Goal: Transaction & Acquisition: Book appointment/travel/reservation

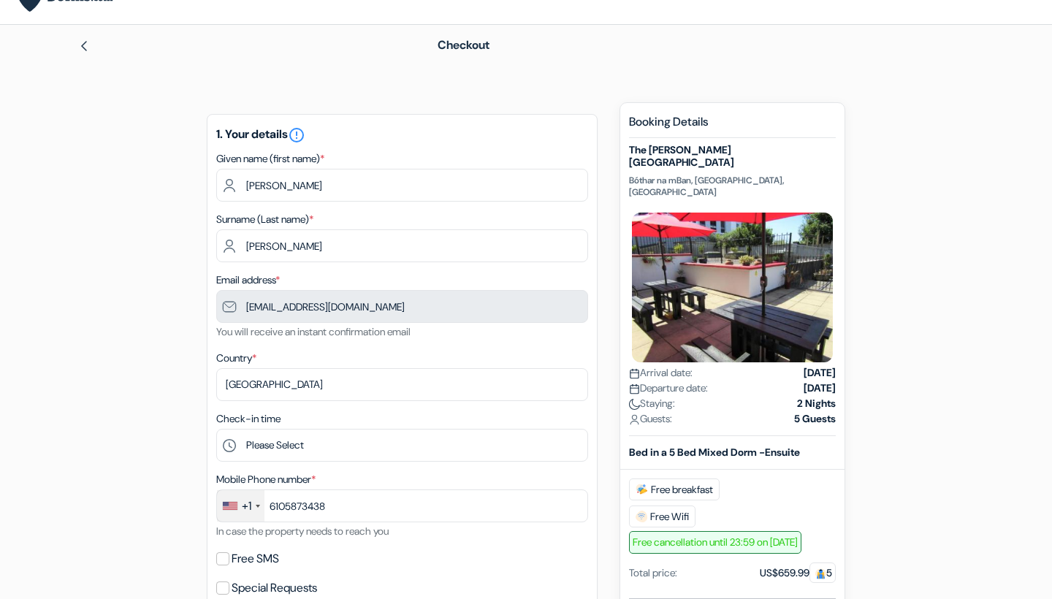
type input "[PHONE_NUMBER]"
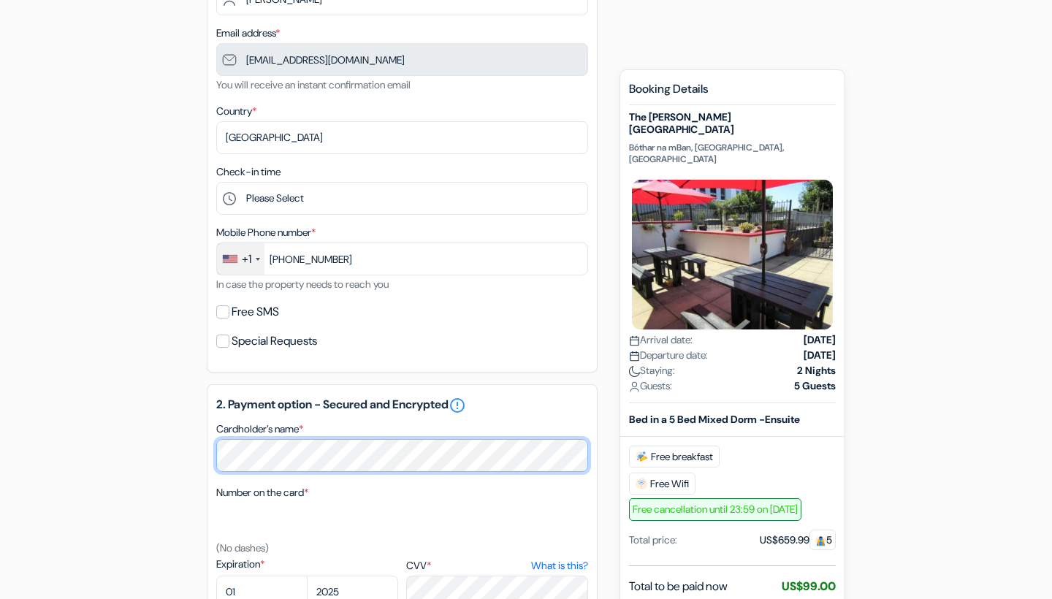
scroll to position [280, 0]
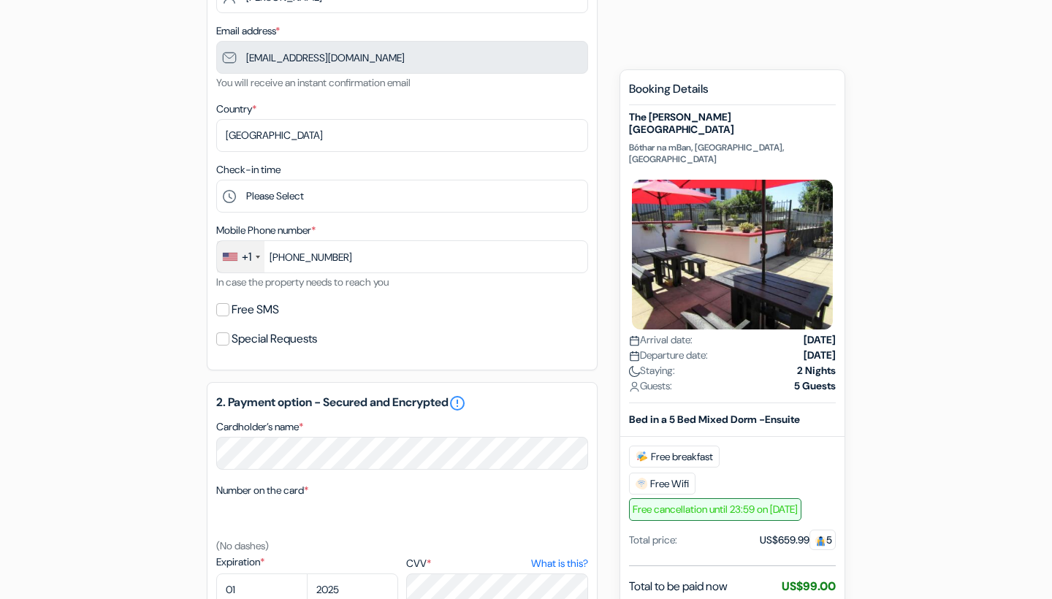
click at [165, 428] on div "add_box The Dawson Galway City Bóthar na mBan, Galway, Ireland Property Details…" at bounding box center [526, 415] width 965 height 1124
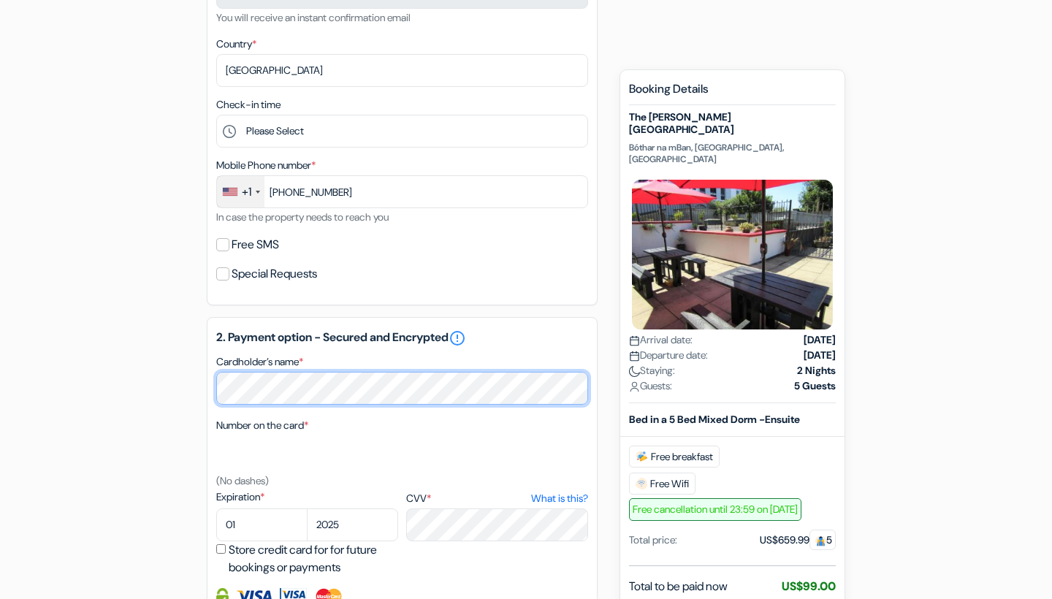
scroll to position [350, 0]
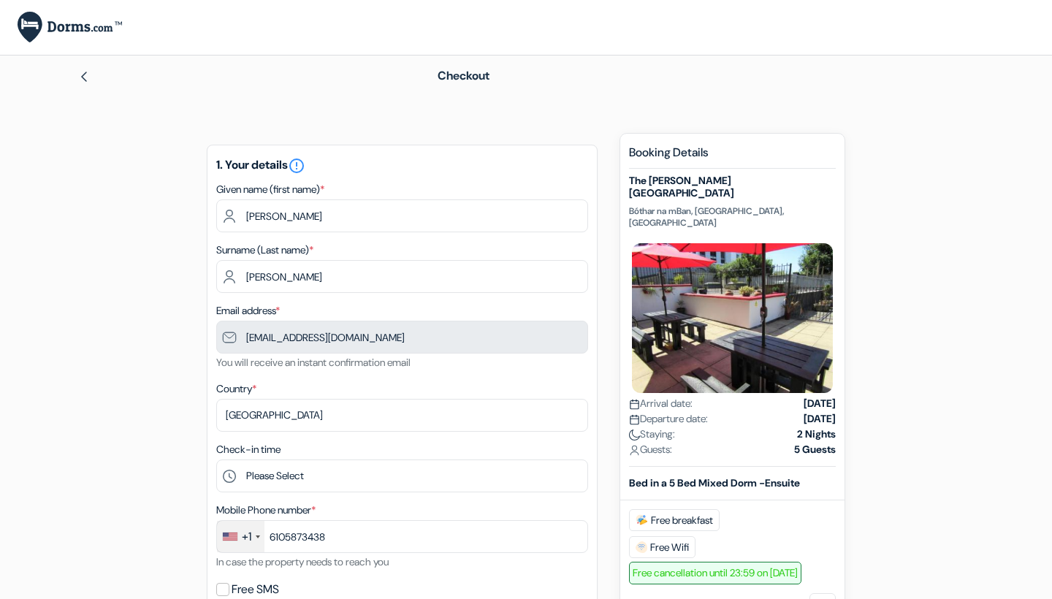
type input "[PHONE_NUMBER]"
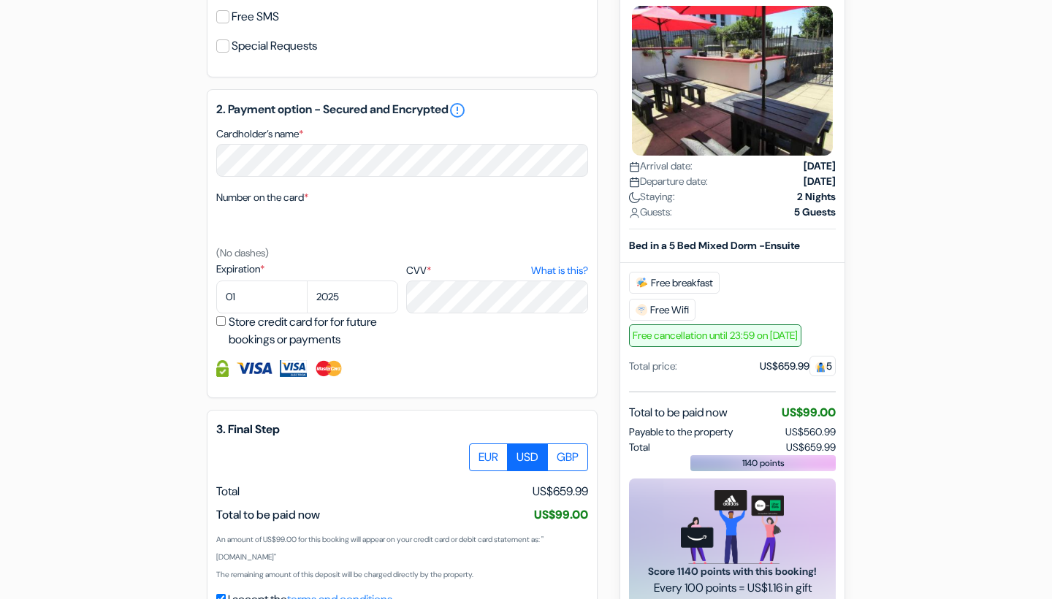
scroll to position [569, 0]
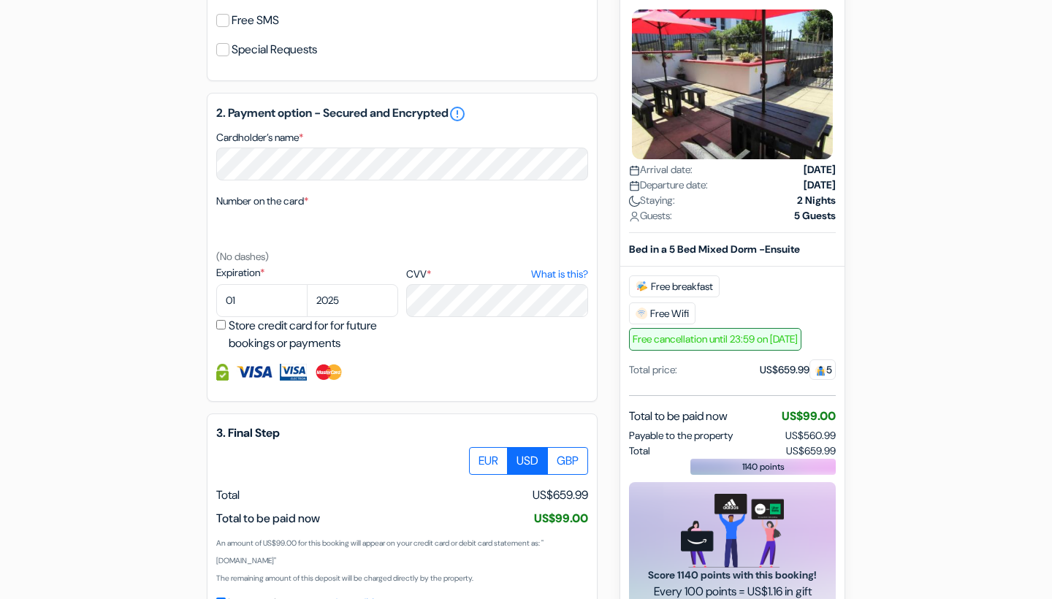
click at [426, 186] on div "2. Payment option - Secured and Encrypted error_outline Cardholder’s name * Num…" at bounding box center [402, 247] width 391 height 309
select select "07"
select select "2028"
click at [80, 262] on div "add_box The Dawson Galway City Bóthar na mBan, Galway, Ireland Property Details…" at bounding box center [526, 126] width 965 height 1124
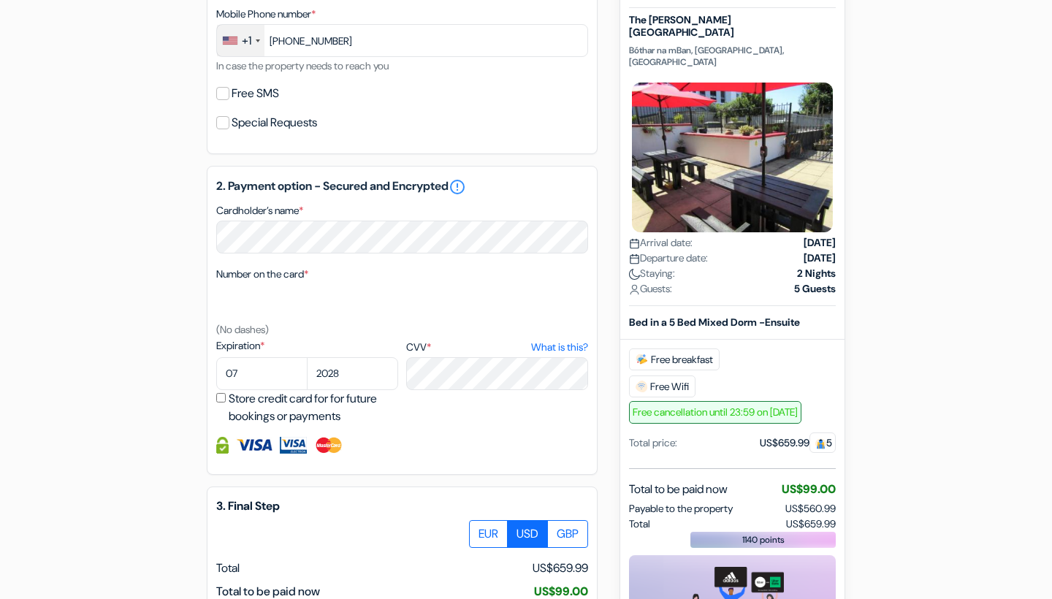
scroll to position [498, 0]
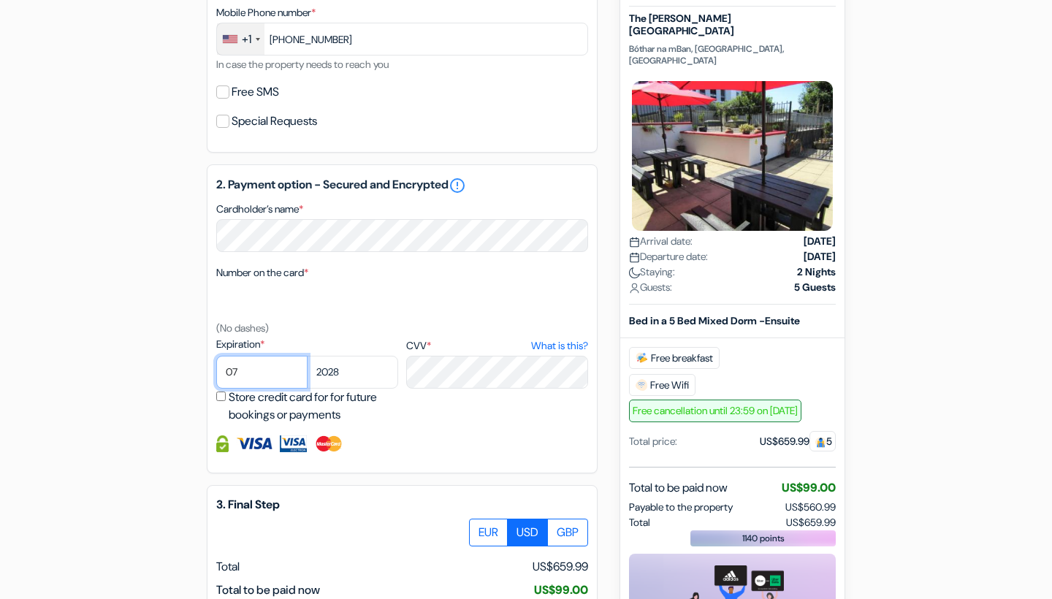
select select "08"
click at [189, 391] on div "add_box The Dawson Galway City Bóthar na mBan, Galway, Ireland Property Details…" at bounding box center [526, 197] width 965 height 1124
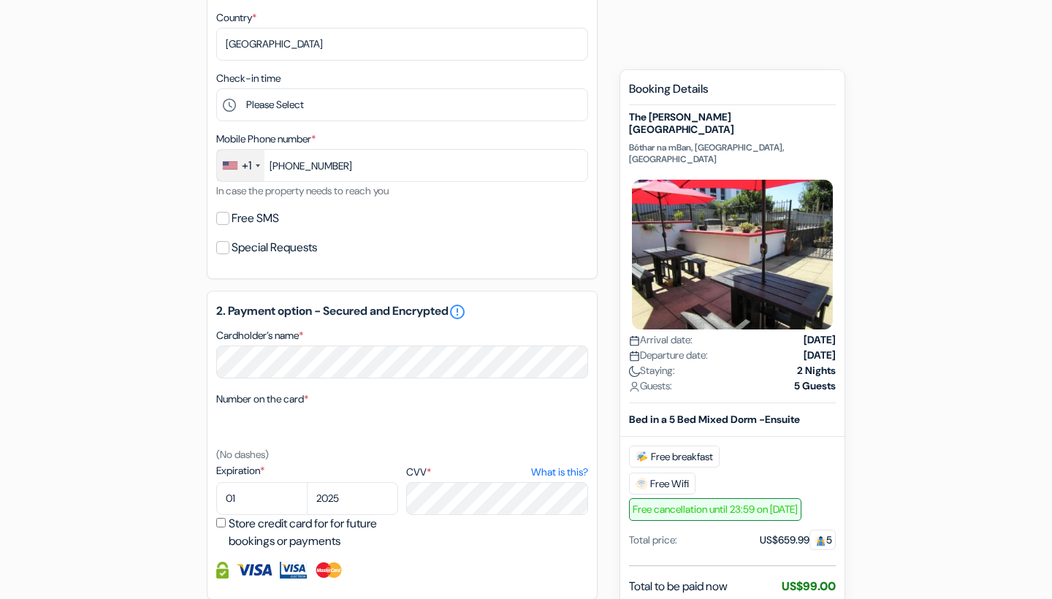
scroll to position [424, 0]
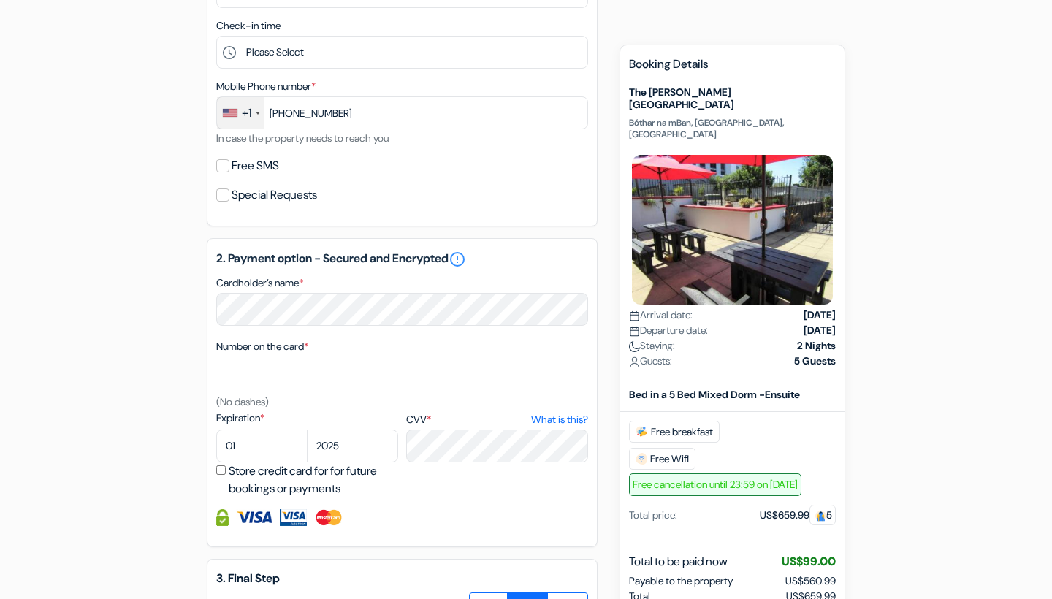
select select "07"
select select "2028"
select select "08"
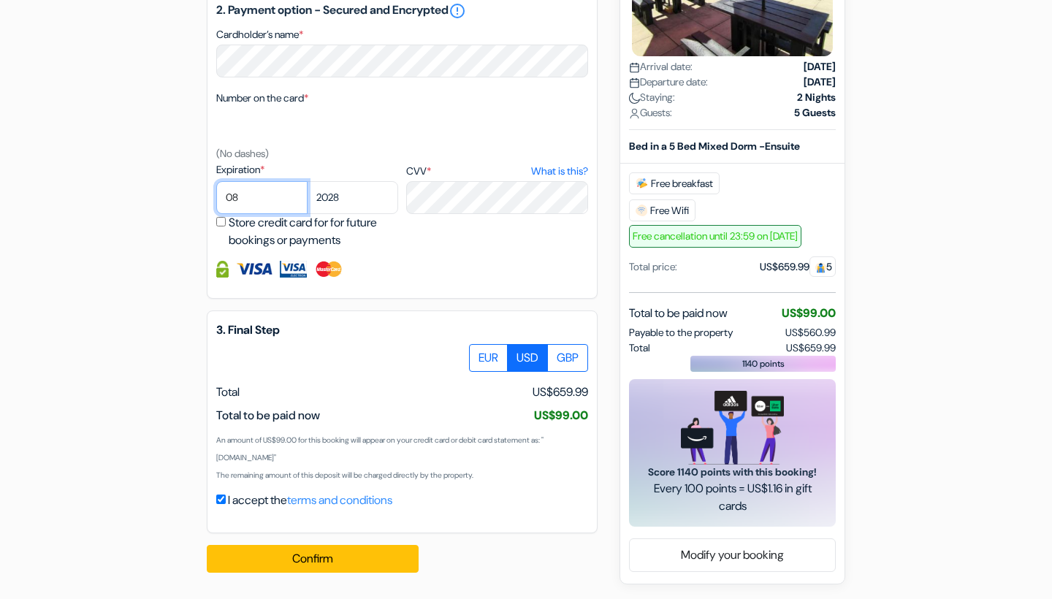
scroll to position [672, 0]
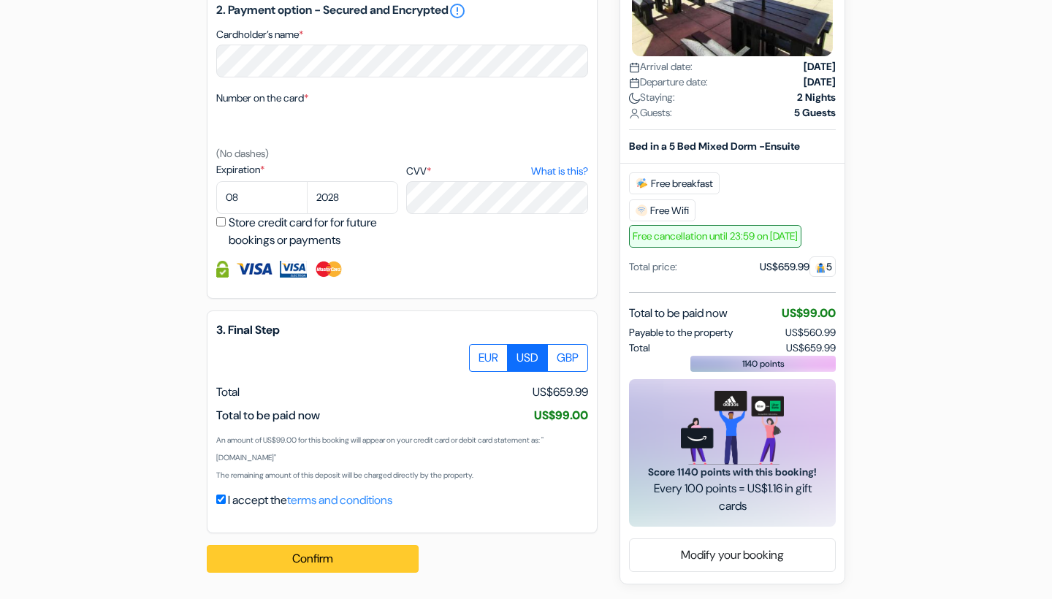
click at [300, 563] on button "Confirm Loading..." at bounding box center [313, 559] width 212 height 28
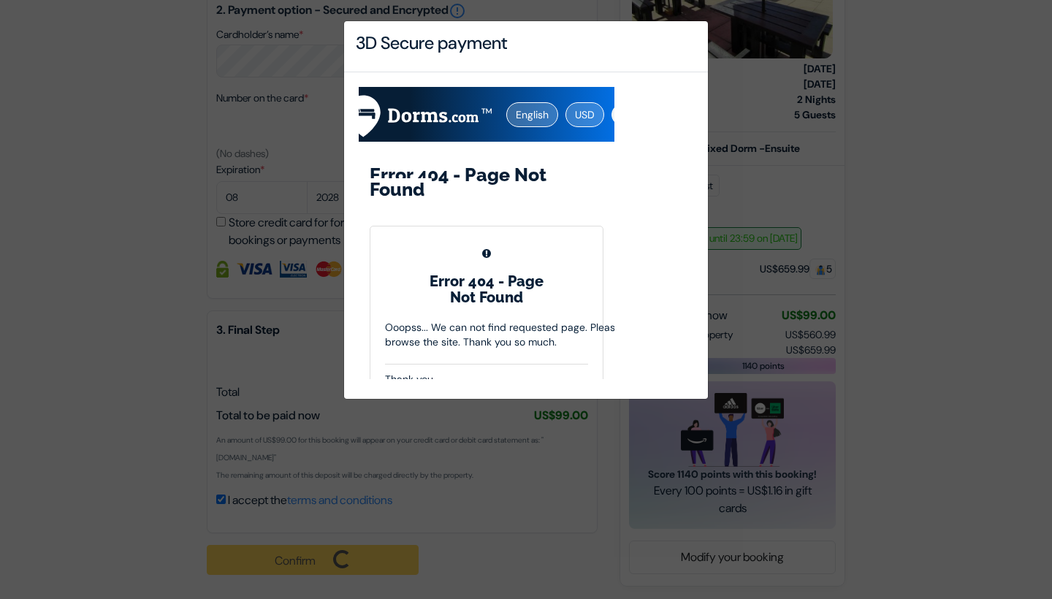
scroll to position [0, 0]
click at [623, 54] on div "3D Secure payment" at bounding box center [526, 46] width 364 height 51
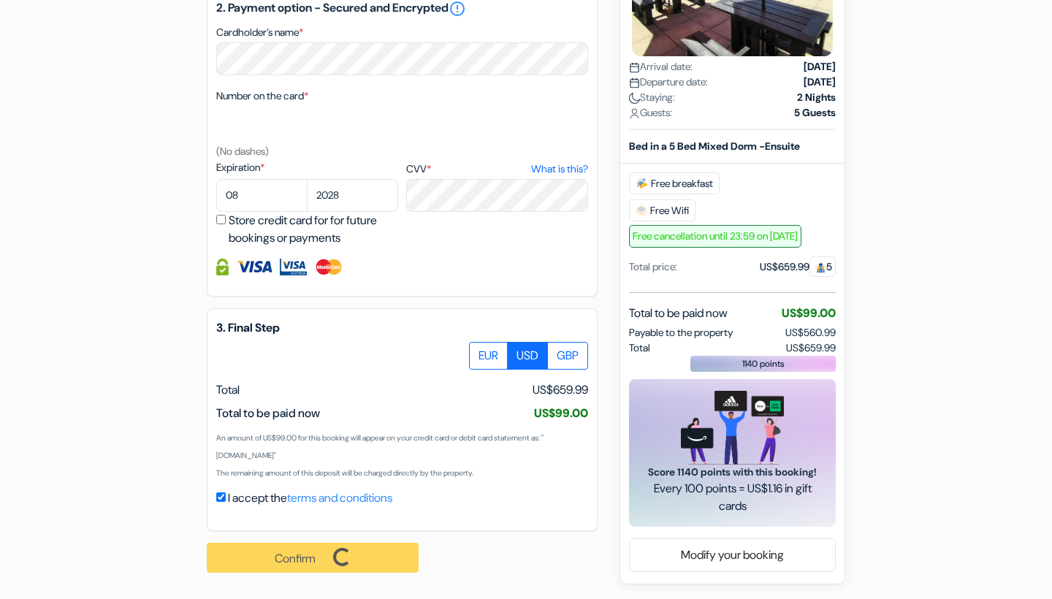
scroll to position [675, 0]
click at [335, 535] on div "Confirm Loading... Processing request ..." at bounding box center [321, 557] width 228 height 53
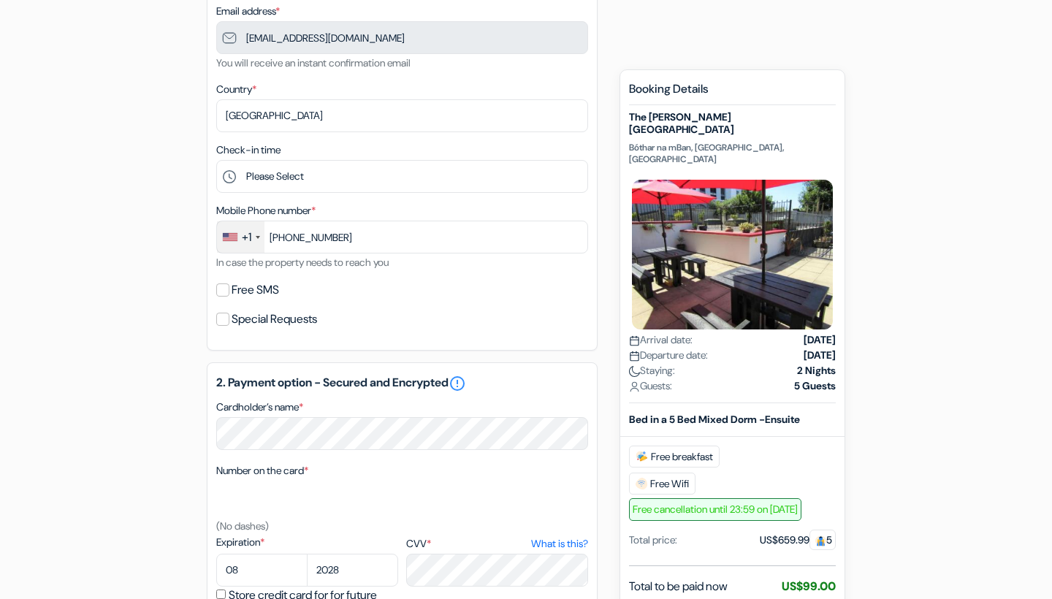
scroll to position [299, 0]
